Goal: Task Accomplishment & Management: Complete application form

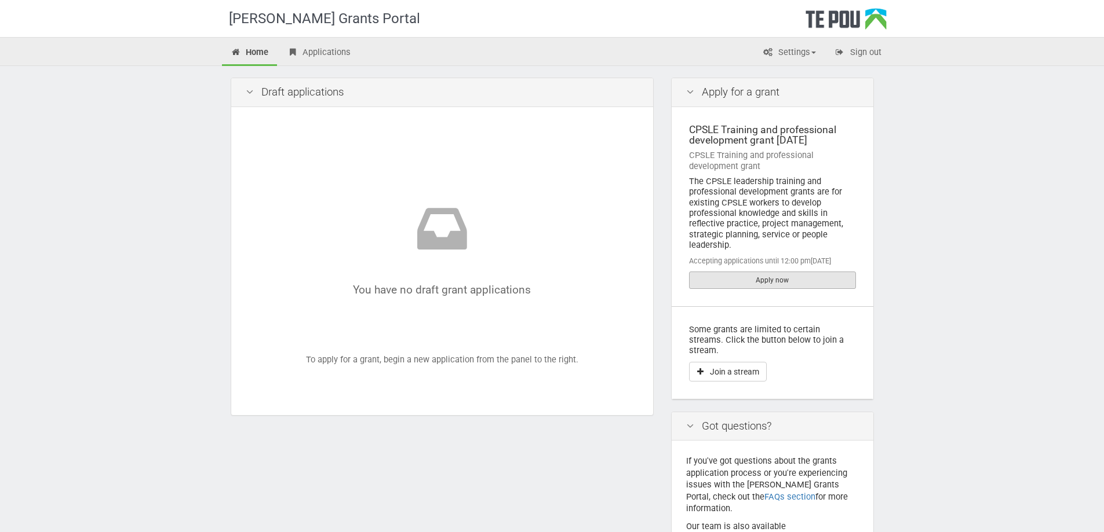
click at [791, 283] on link "Apply now" at bounding box center [772, 280] width 167 height 17
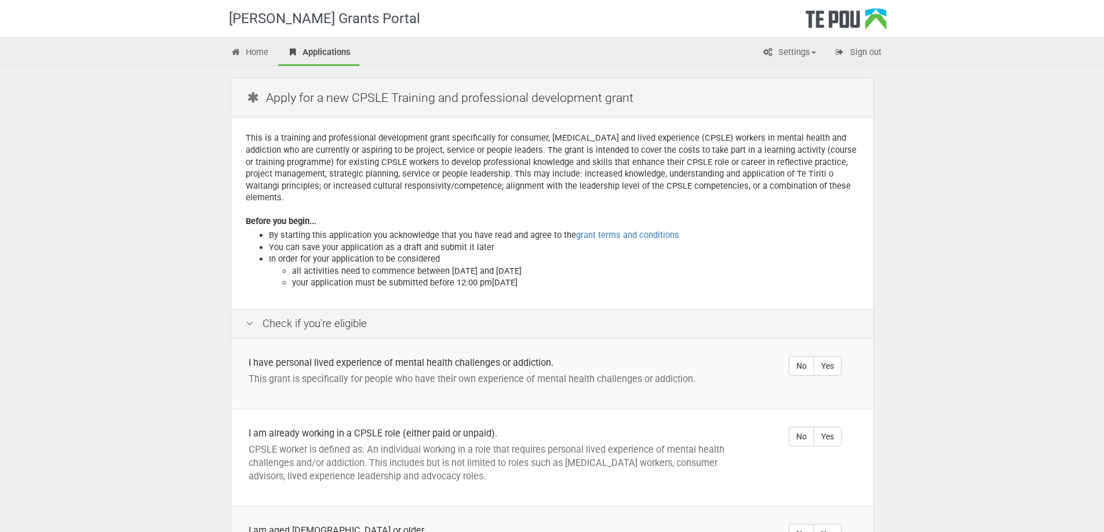
click at [984, 247] on div "Te Pou Grants Portal Home Applications Settings Profile My account FAQs Sign ou…" at bounding box center [552, 415] width 1104 height 831
click at [833, 357] on label "Yes" at bounding box center [827, 366] width 28 height 20
radio input "true"
click at [833, 427] on label "Yes" at bounding box center [827, 437] width 28 height 20
radio input "true"
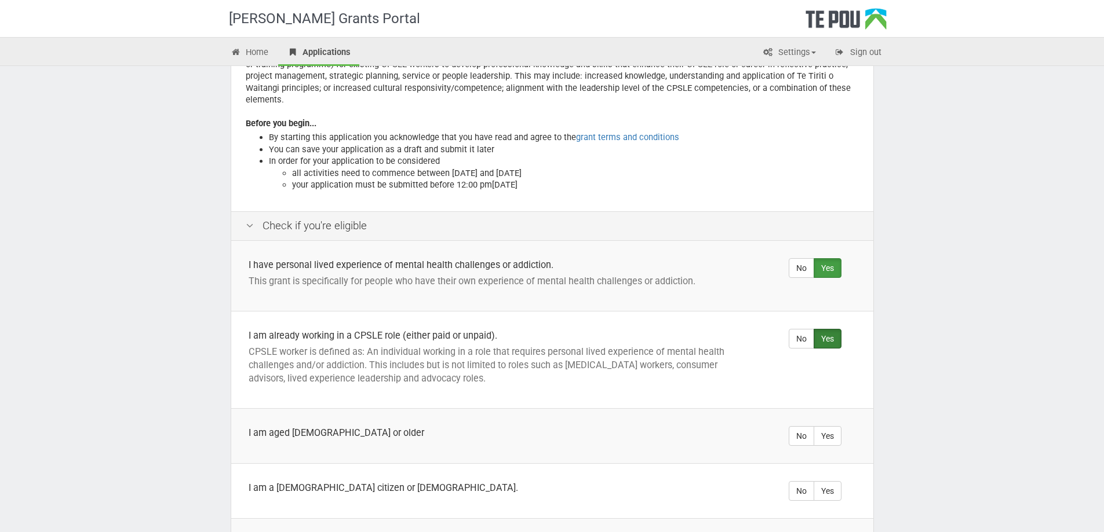
scroll to position [287, 0]
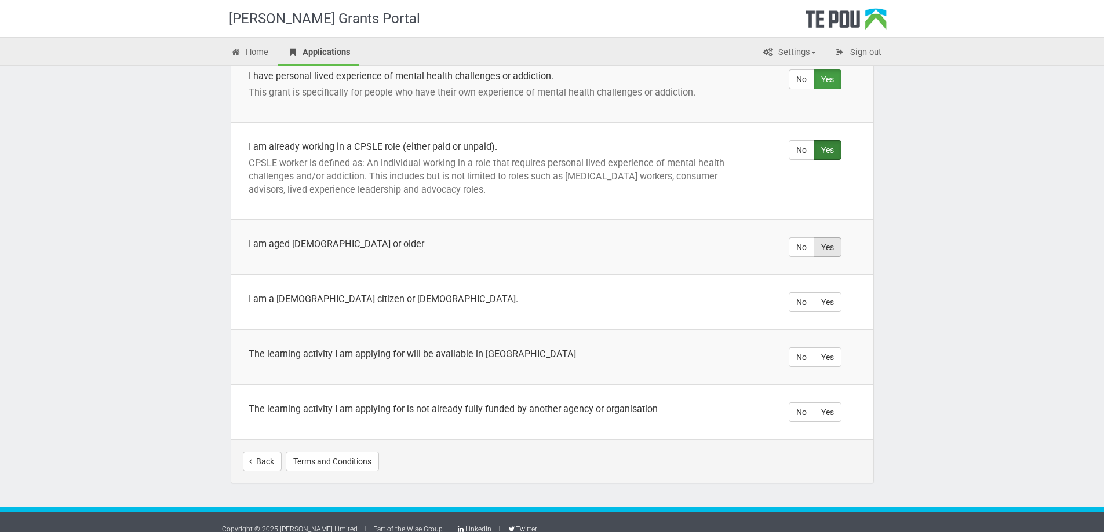
click at [829, 238] on label "Yes" at bounding box center [827, 248] width 28 height 20
radio input "true"
click at [835, 293] on label "Yes" at bounding box center [827, 303] width 28 height 20
radio input "true"
click at [827, 348] on label "Yes" at bounding box center [827, 358] width 28 height 20
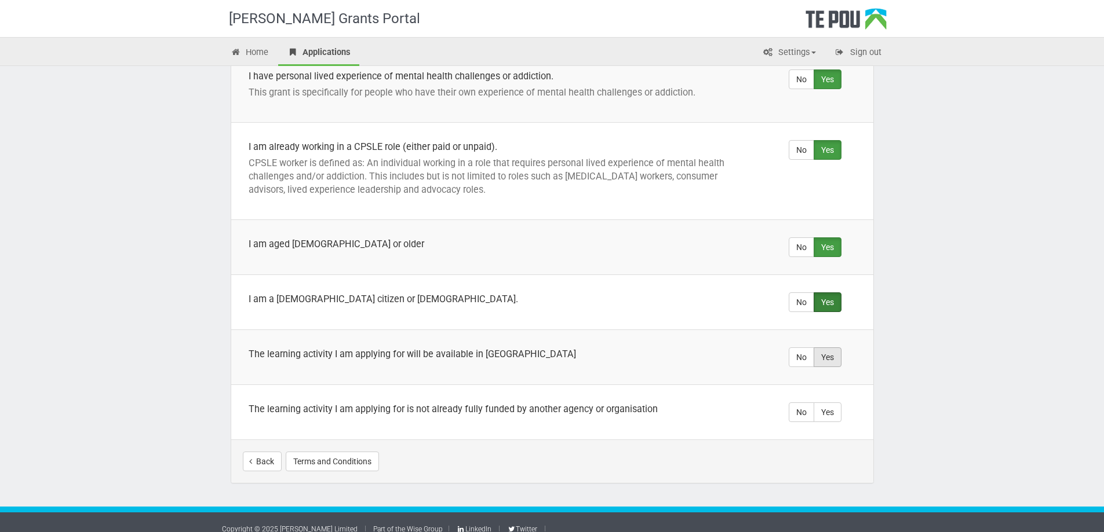
radio input "true"
click at [826, 403] on label "Yes" at bounding box center [827, 413] width 28 height 20
radio input "true"
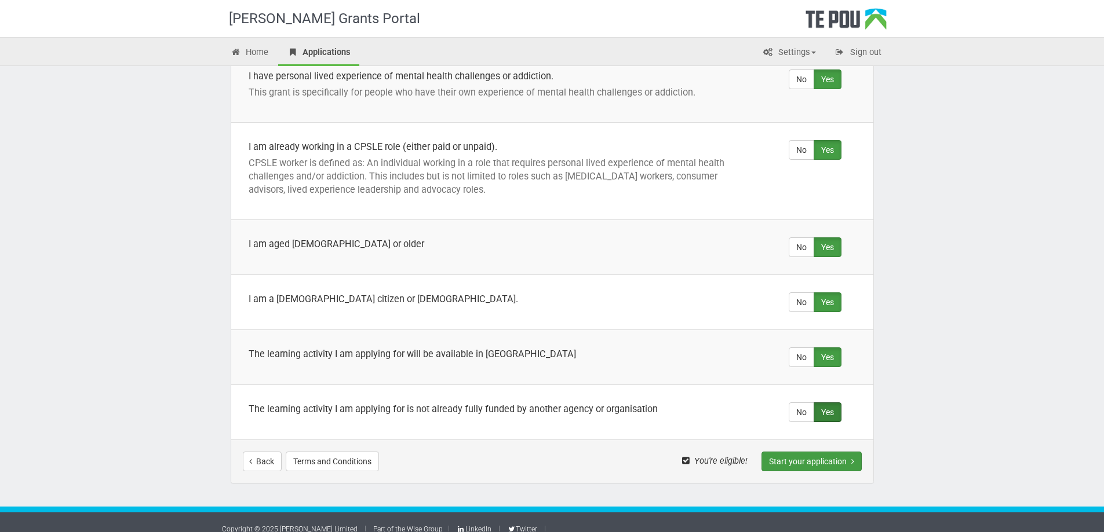
click at [793, 452] on button "Start your application" at bounding box center [811, 462] width 100 height 20
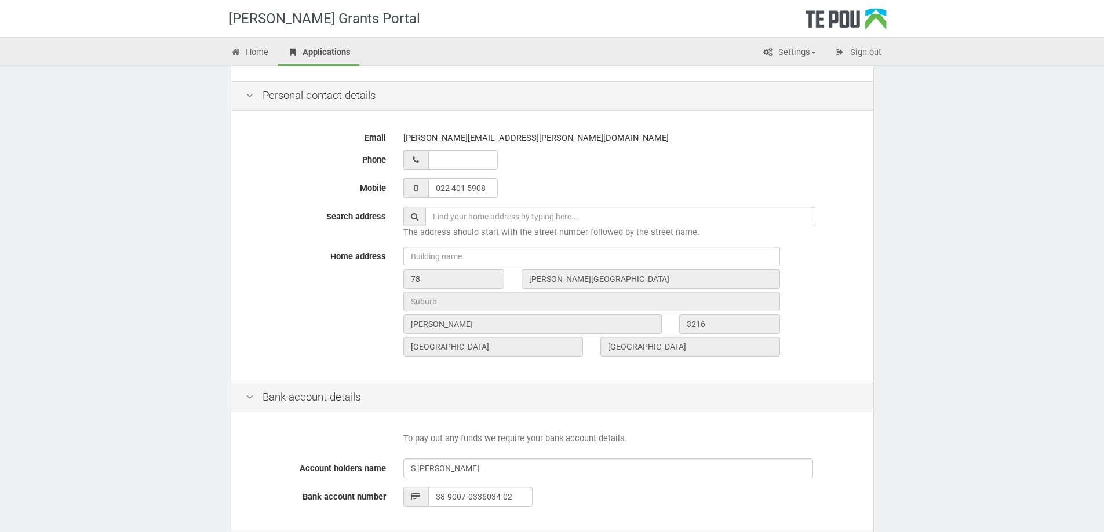
scroll to position [348, 0]
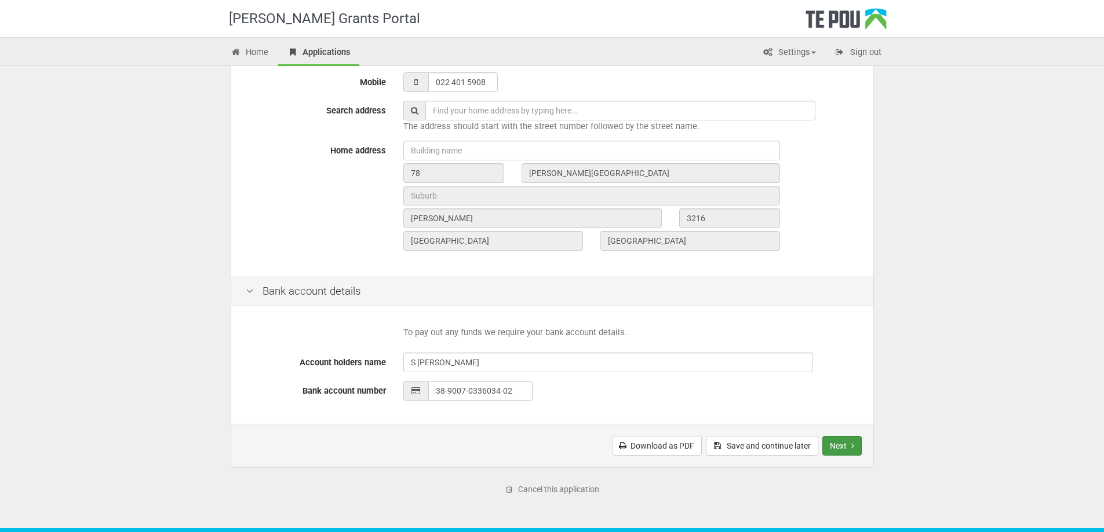
click at [836, 444] on button "Next" at bounding box center [841, 446] width 39 height 20
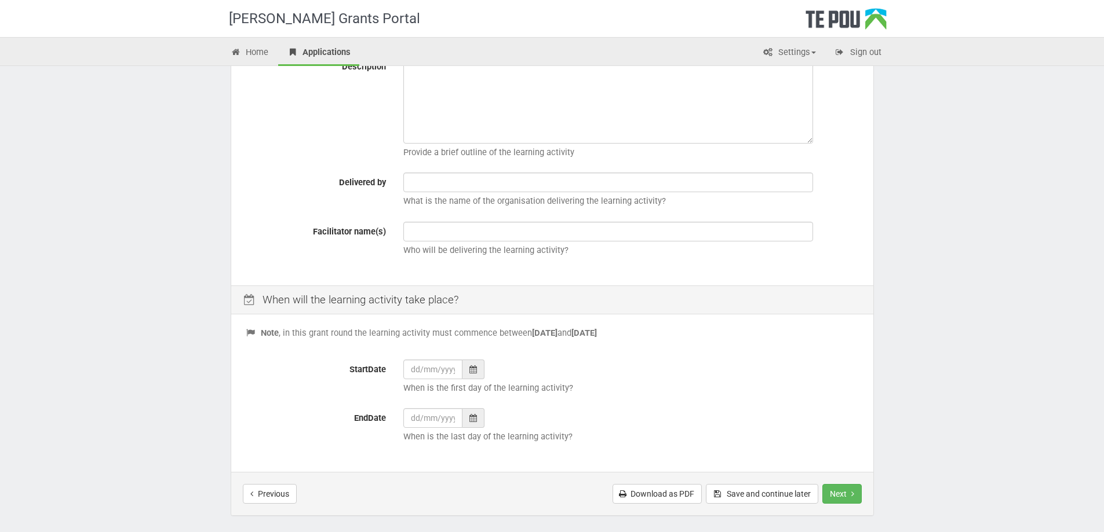
scroll to position [339, 0]
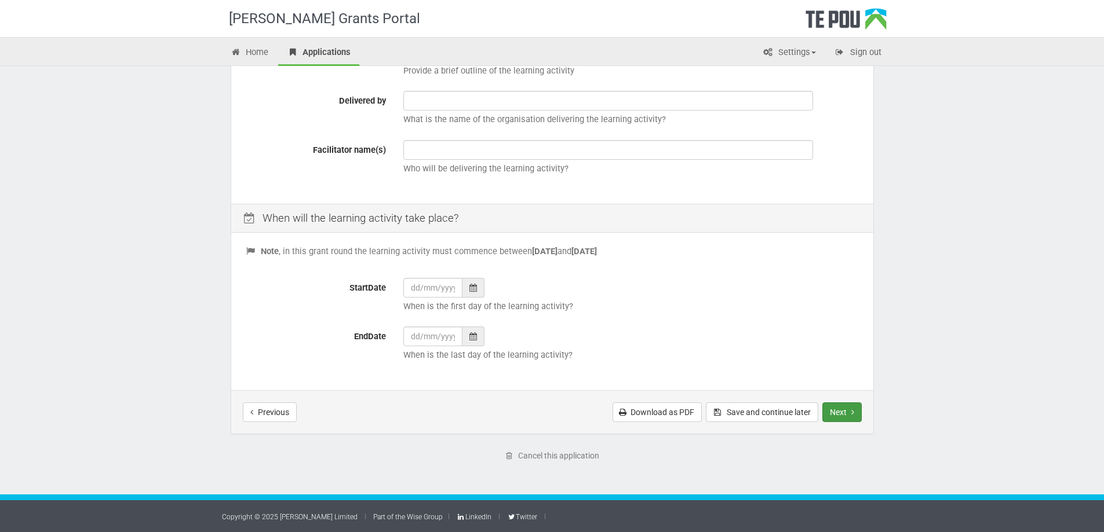
click at [847, 412] on button "Next" at bounding box center [841, 413] width 39 height 20
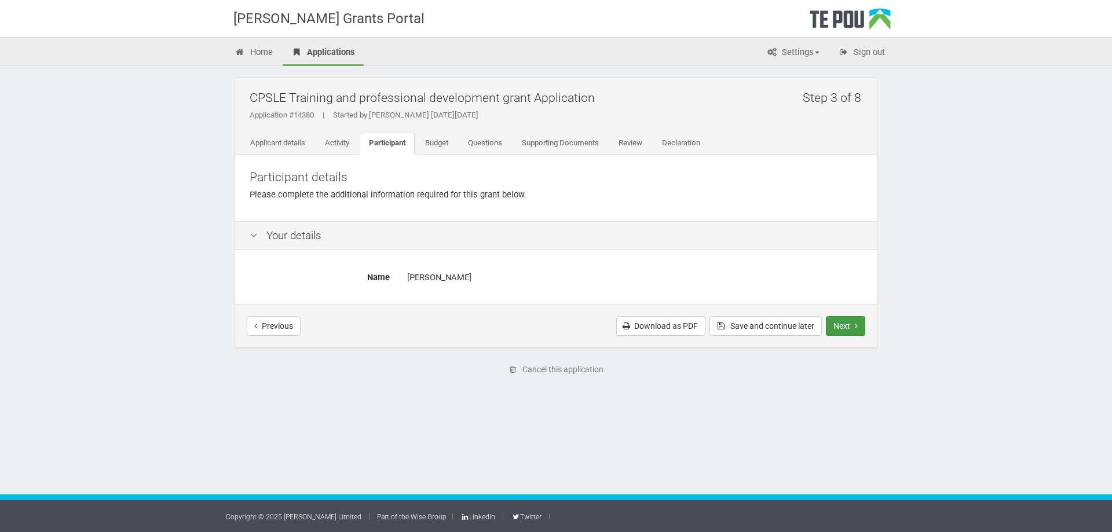
click at [852, 326] on button "Next" at bounding box center [845, 326] width 39 height 20
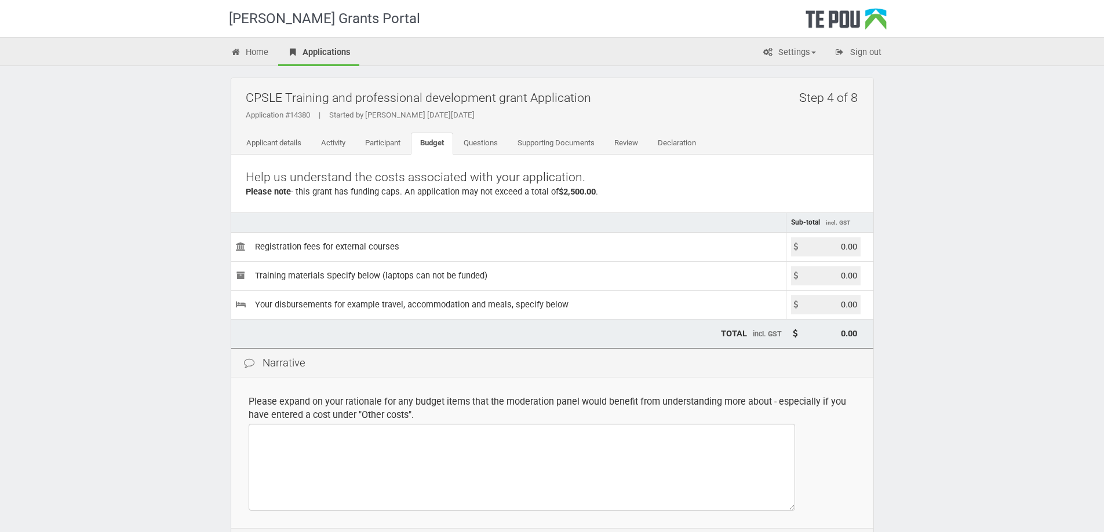
click at [914, 324] on div "[PERSON_NAME] Grants Portal Home Applications Settings Profile My account FAQs …" at bounding box center [552, 335] width 1104 height 670
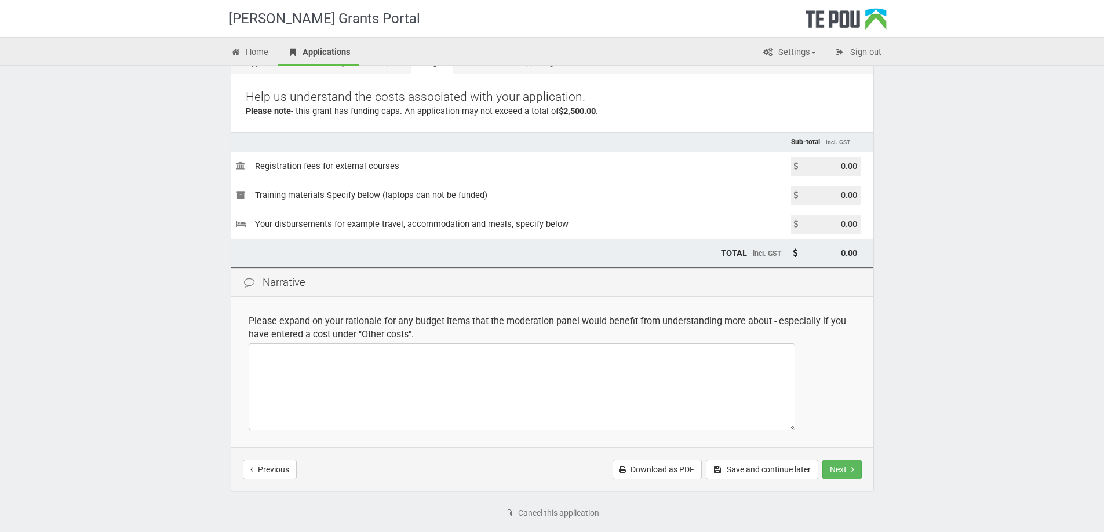
scroll to position [116, 0]
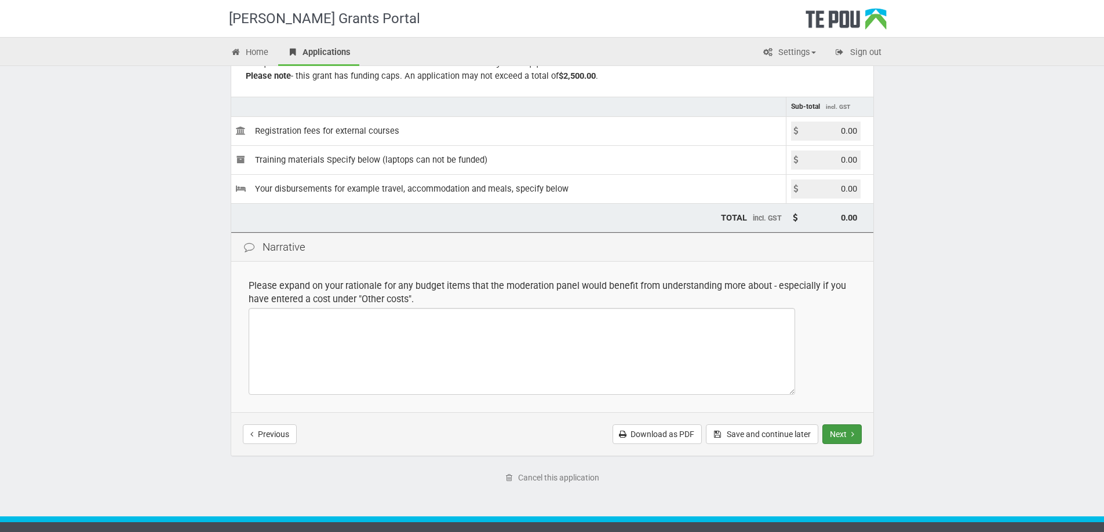
click at [841, 436] on button "Next" at bounding box center [841, 435] width 39 height 20
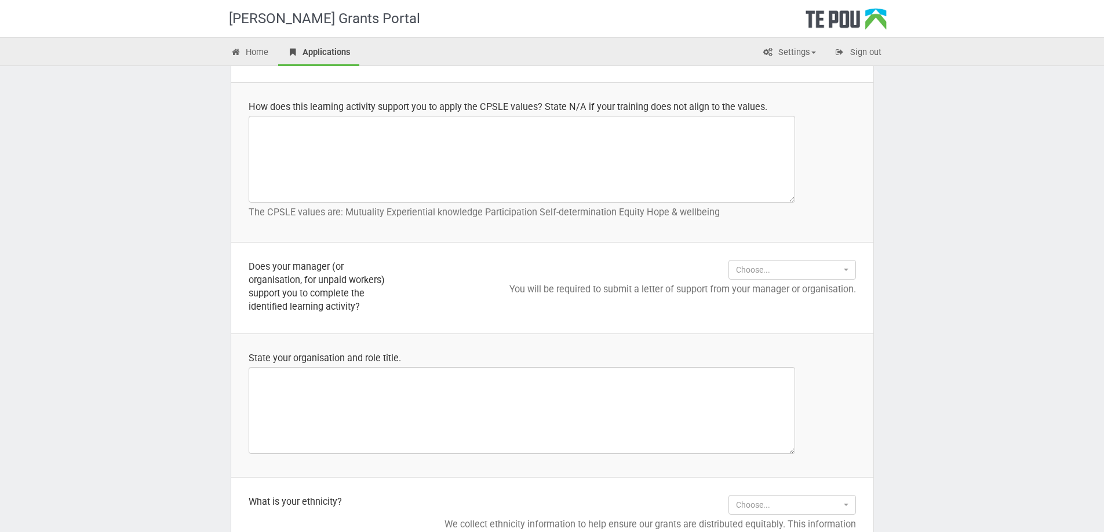
scroll to position [811, 0]
click at [831, 273] on span "Choose..." at bounding box center [788, 269] width 105 height 12
click at [914, 283] on div "[PERSON_NAME] Grants Portal Home Applications Settings Profile My account FAQs …" at bounding box center [552, 267] width 1104 height 2156
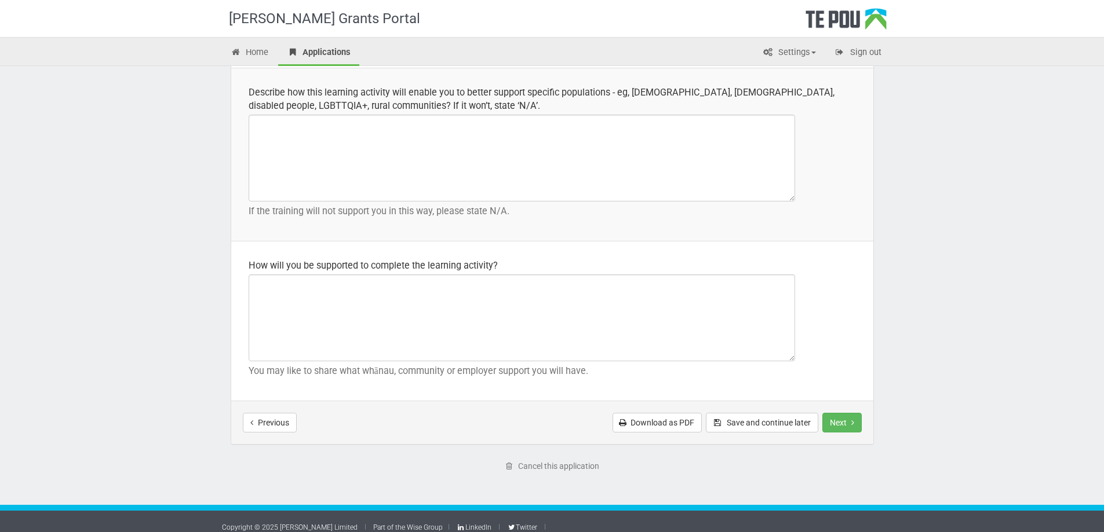
scroll to position [1622, 0]
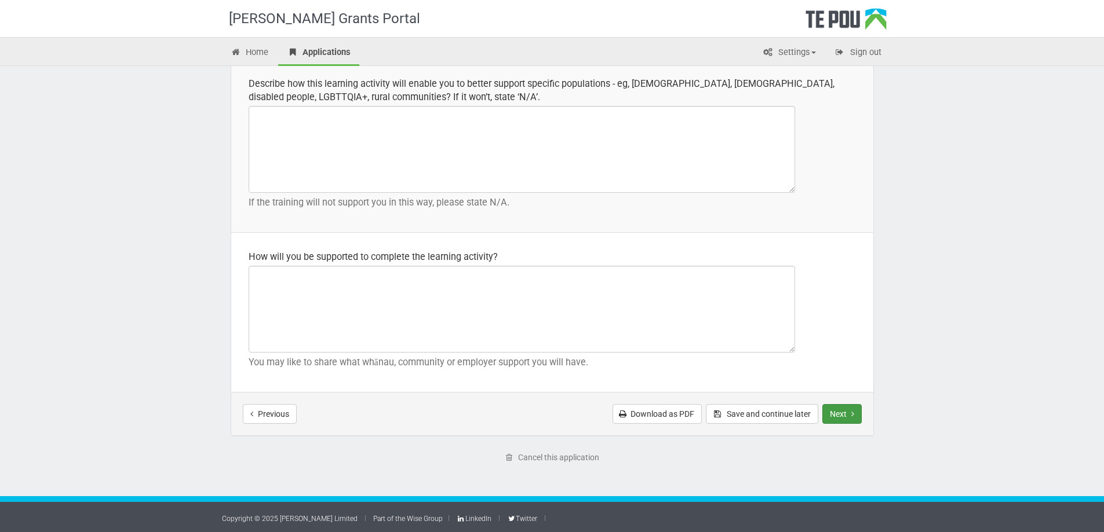
click at [836, 411] on button "Next" at bounding box center [841, 414] width 39 height 20
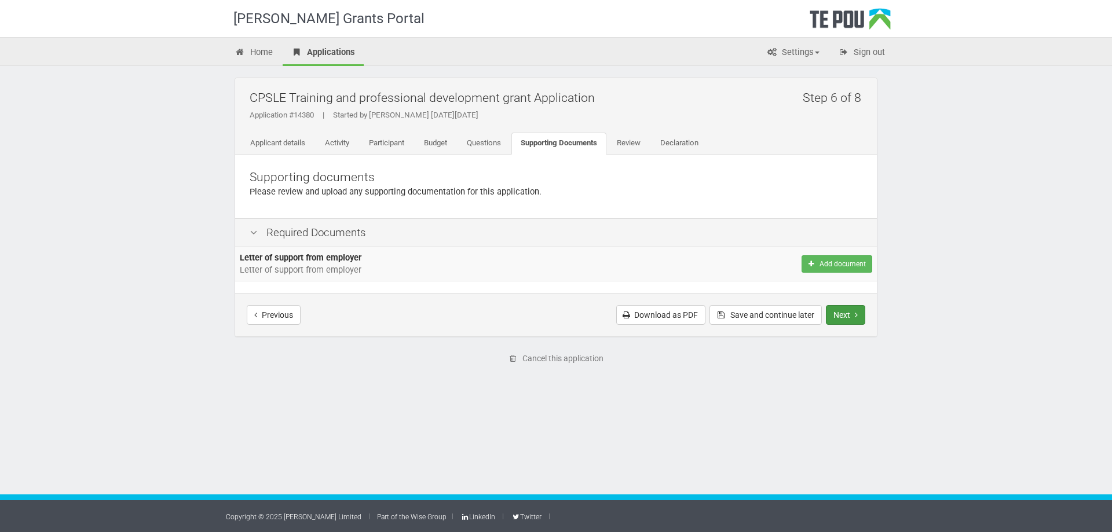
click at [833, 312] on button "Next" at bounding box center [845, 315] width 39 height 20
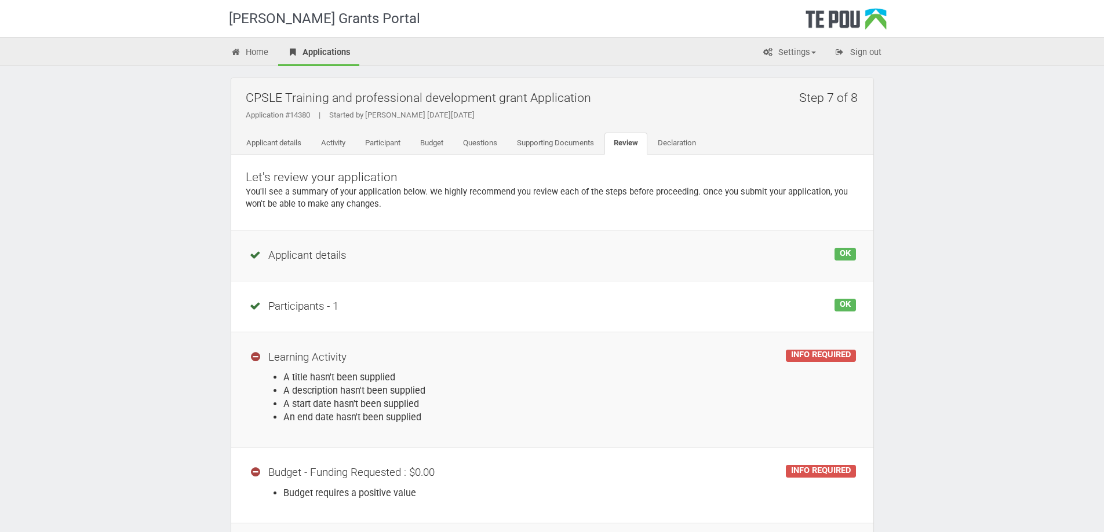
scroll to position [284, 0]
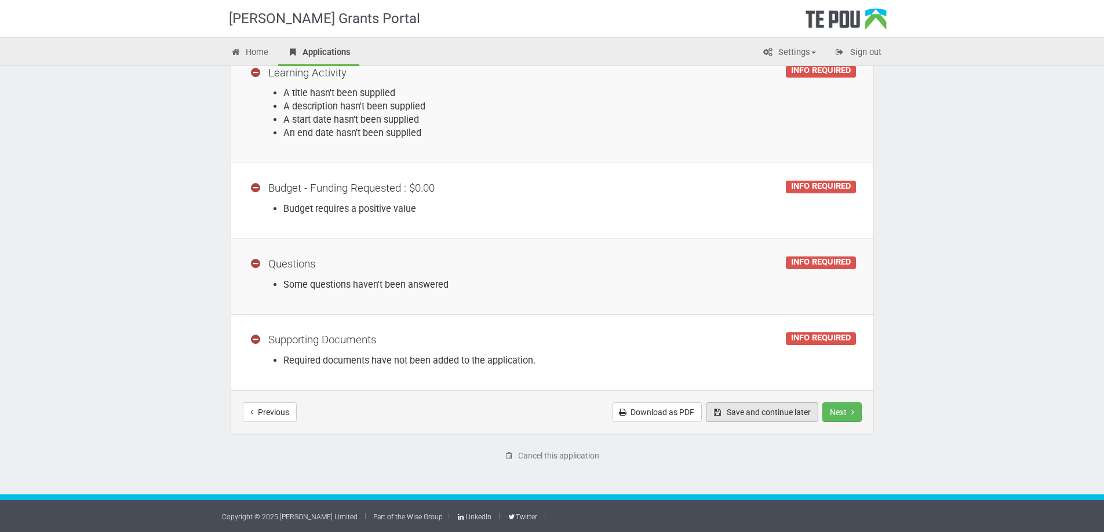
click at [769, 413] on button "Save and continue later" at bounding box center [762, 413] width 112 height 20
